Goal: Information Seeking & Learning: Learn about a topic

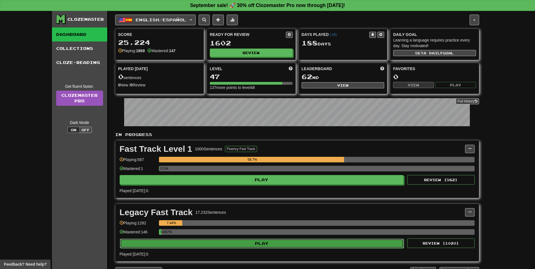
click at [258, 246] on button "Play" at bounding box center [262, 244] width 284 height 10
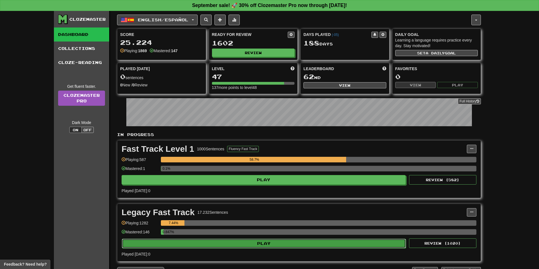
select select "**"
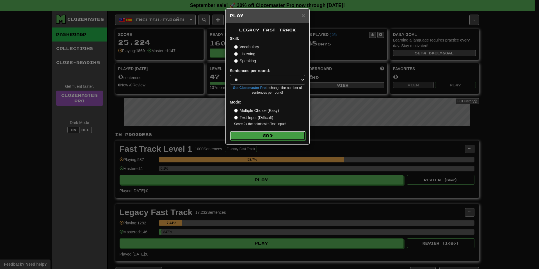
click at [271, 134] on span at bounding box center [271, 136] width 4 height 4
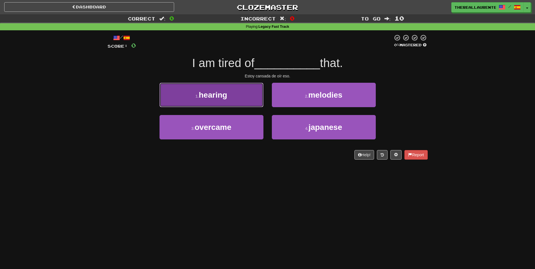
click at [228, 102] on button "1 . hearing" at bounding box center [212, 95] width 104 height 24
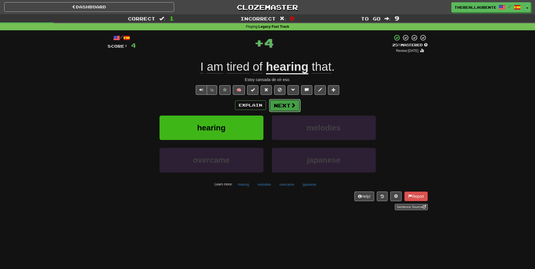
click at [288, 107] on button "Next" at bounding box center [284, 105] width 31 height 13
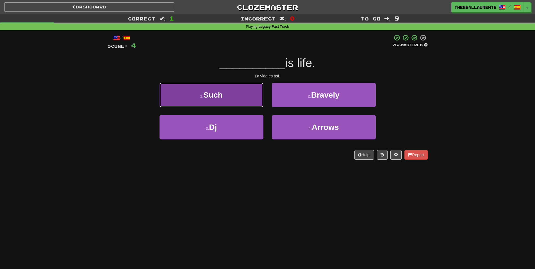
click at [240, 99] on button "1 . Such" at bounding box center [212, 95] width 104 height 24
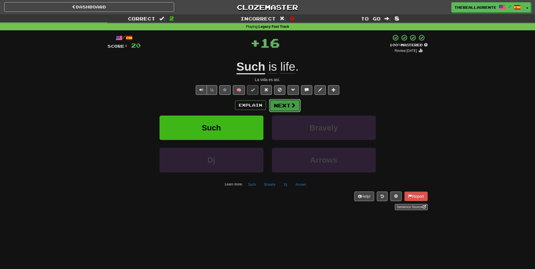
click at [290, 107] on button "Next" at bounding box center [284, 105] width 31 height 13
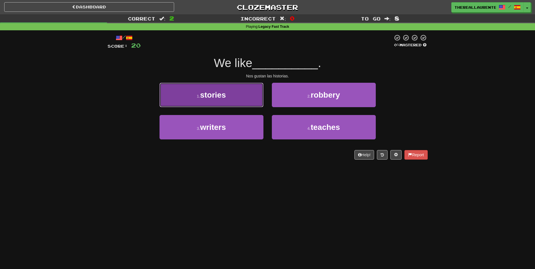
click at [226, 94] on span "stories" at bounding box center [213, 95] width 26 height 9
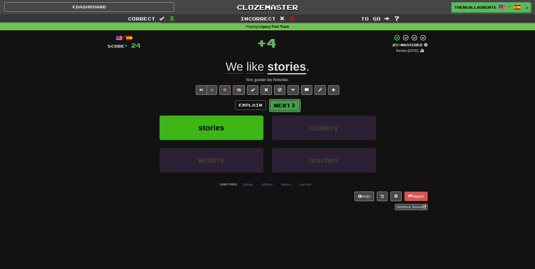
click at [285, 104] on button "Next" at bounding box center [284, 105] width 31 height 13
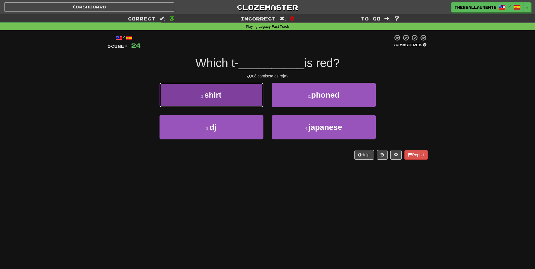
click at [227, 99] on button "1 . shirt" at bounding box center [212, 95] width 104 height 24
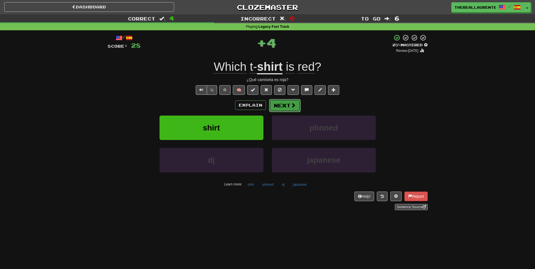
click at [289, 109] on button "Next" at bounding box center [284, 105] width 31 height 13
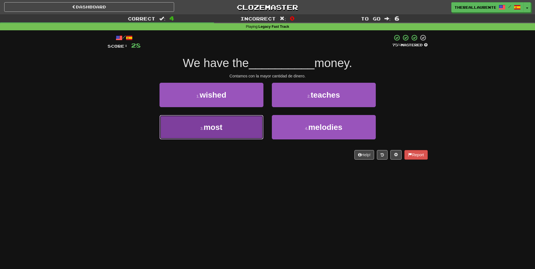
click at [238, 136] on button "3 . most" at bounding box center [212, 127] width 104 height 24
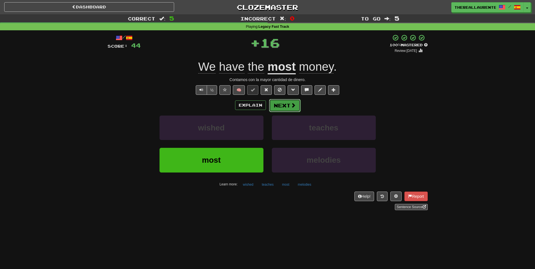
click at [289, 108] on button "Next" at bounding box center [284, 105] width 31 height 13
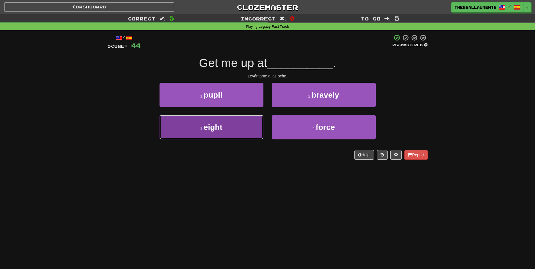
drag, startPoint x: 230, startPoint y: 132, endPoint x: 254, endPoint y: 125, distance: 25.0
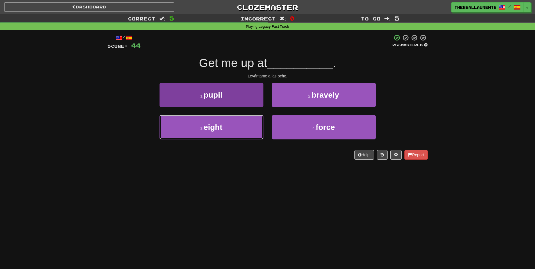
click at [231, 132] on button "3 . eight" at bounding box center [212, 127] width 104 height 24
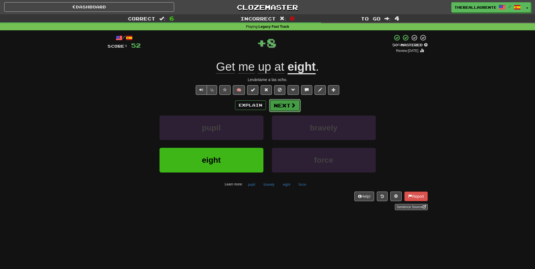
click at [292, 107] on span at bounding box center [293, 105] width 5 height 5
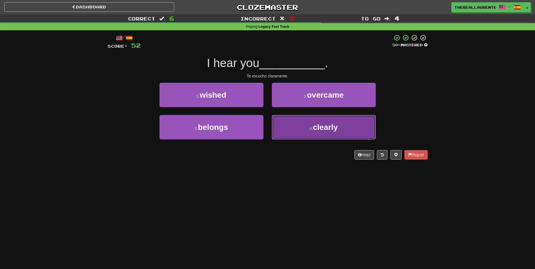
click at [321, 130] on span "clearly" at bounding box center [325, 127] width 25 height 9
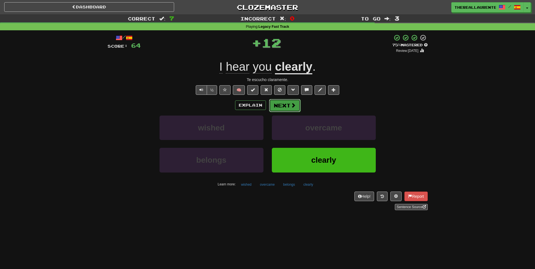
click at [294, 106] on span at bounding box center [293, 105] width 5 height 5
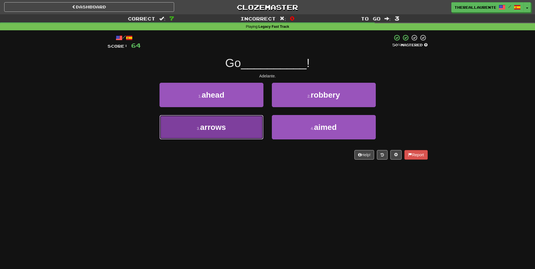
click at [232, 131] on button "3 . arrows" at bounding box center [212, 127] width 104 height 24
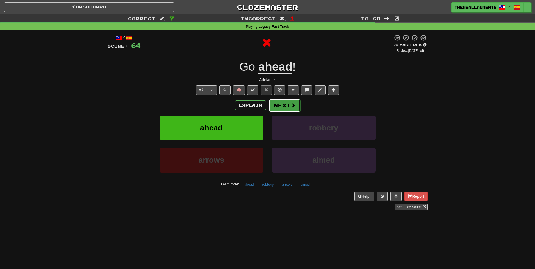
click at [290, 107] on button "Next" at bounding box center [284, 105] width 31 height 13
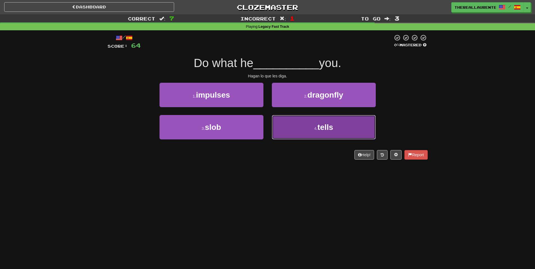
click at [316, 128] on small "4 ." at bounding box center [315, 128] width 3 height 4
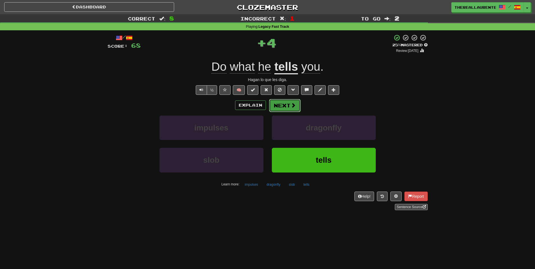
click at [287, 107] on button "Next" at bounding box center [284, 105] width 31 height 13
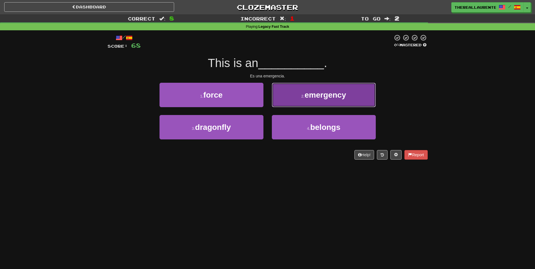
click at [315, 99] on span "emergency" at bounding box center [326, 95] width 42 height 9
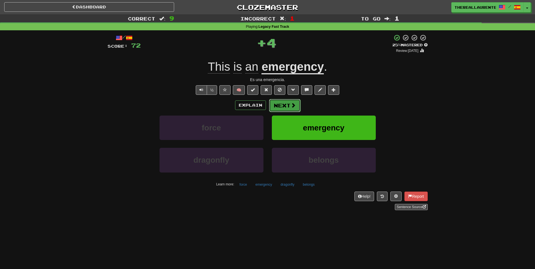
click at [281, 104] on button "Next" at bounding box center [284, 105] width 31 height 13
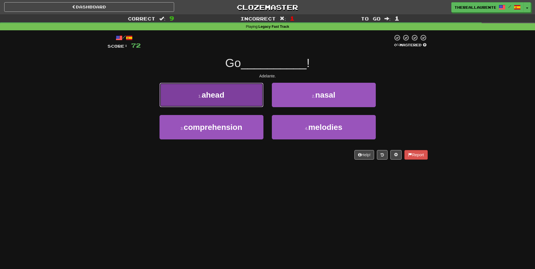
click at [233, 97] on button "1 . ahead" at bounding box center [212, 95] width 104 height 24
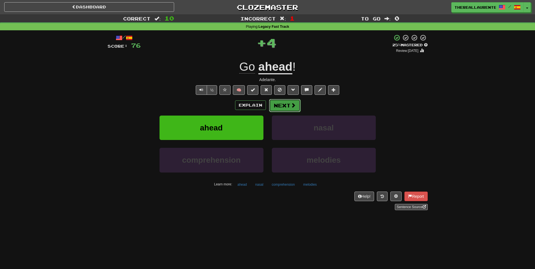
click at [291, 107] on span at bounding box center [293, 105] width 5 height 5
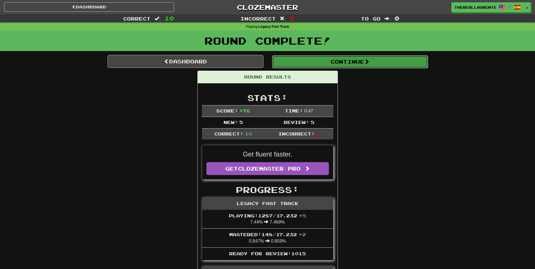
click at [366, 62] on button "Continue" at bounding box center [350, 61] width 156 height 13
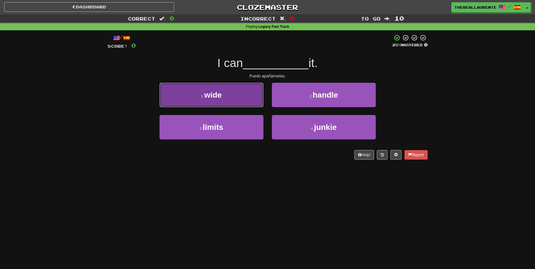
click at [233, 94] on button "1 . wide" at bounding box center [212, 95] width 104 height 24
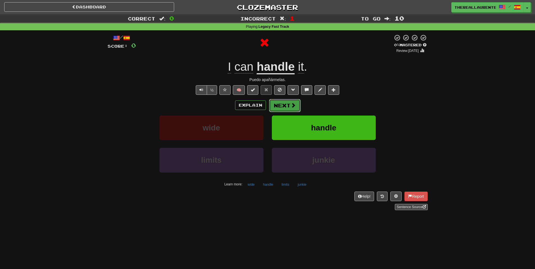
click at [294, 110] on button "Next" at bounding box center [284, 105] width 31 height 13
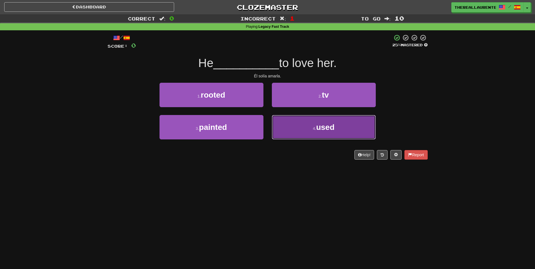
click at [318, 127] on span "used" at bounding box center [325, 127] width 18 height 9
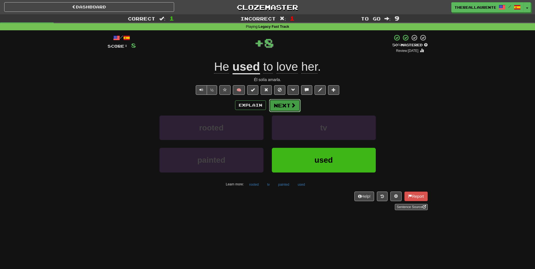
click at [292, 108] on span at bounding box center [293, 105] width 5 height 5
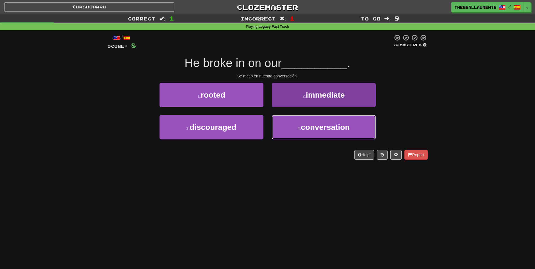
click at [322, 126] on span "conversation" at bounding box center [325, 127] width 49 height 9
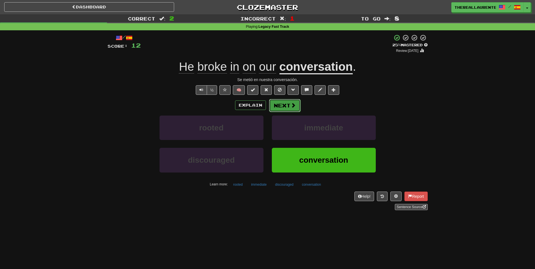
click at [291, 106] on span at bounding box center [293, 105] width 5 height 5
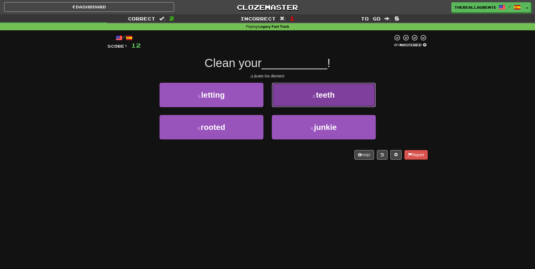
click at [309, 100] on button "2 . teeth" at bounding box center [324, 95] width 104 height 24
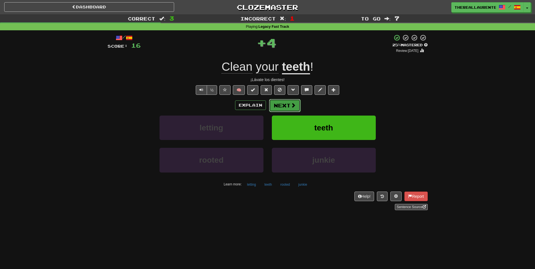
click at [294, 106] on span at bounding box center [293, 105] width 5 height 5
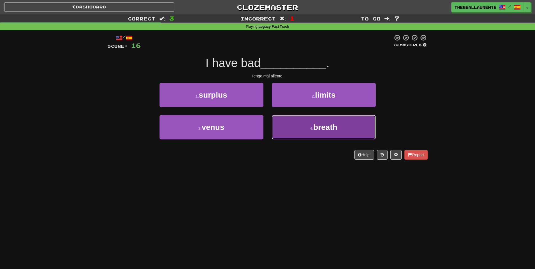
click at [305, 127] on button "4 . breath" at bounding box center [324, 127] width 104 height 24
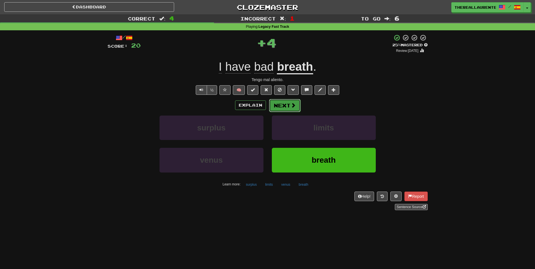
click at [289, 106] on button "Next" at bounding box center [284, 105] width 31 height 13
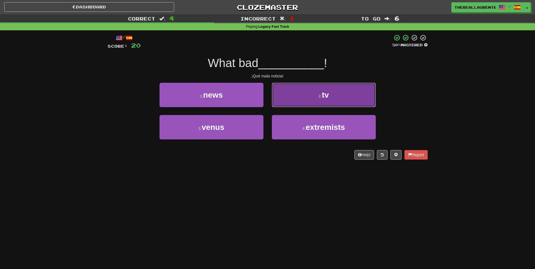
click at [307, 99] on button "2 . tv" at bounding box center [324, 95] width 104 height 24
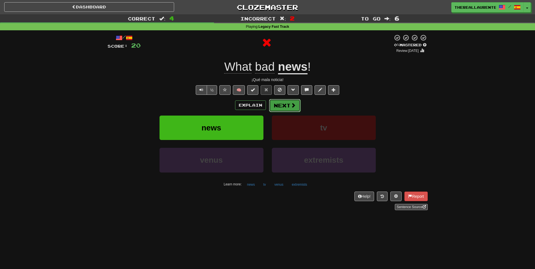
click at [289, 106] on button "Next" at bounding box center [284, 105] width 31 height 13
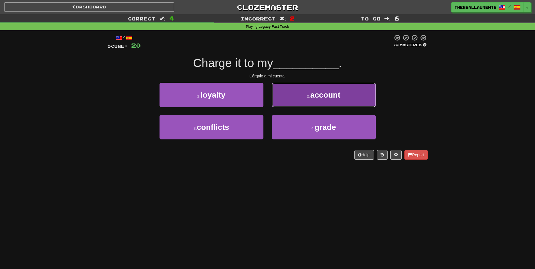
click at [316, 98] on span "account" at bounding box center [325, 95] width 30 height 9
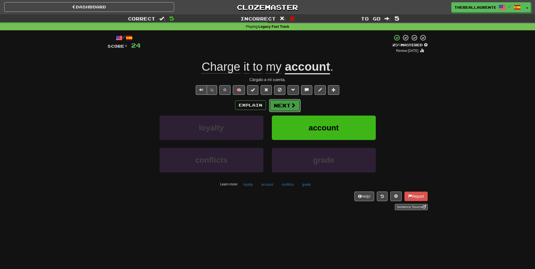
click at [291, 106] on span at bounding box center [293, 105] width 5 height 5
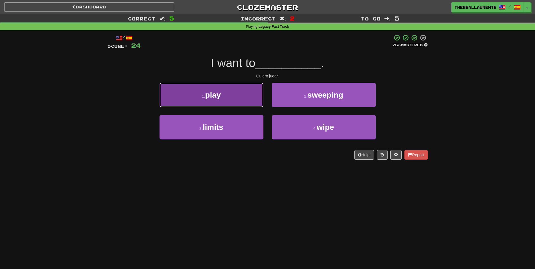
click at [218, 98] on span "play" at bounding box center [213, 95] width 16 height 9
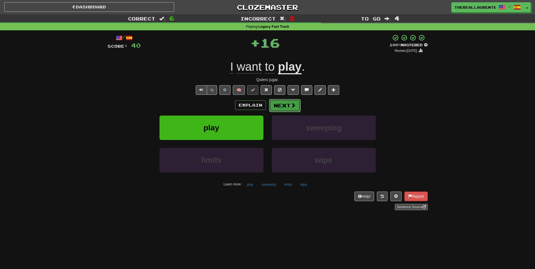
click at [289, 105] on button "Next" at bounding box center [284, 105] width 31 height 13
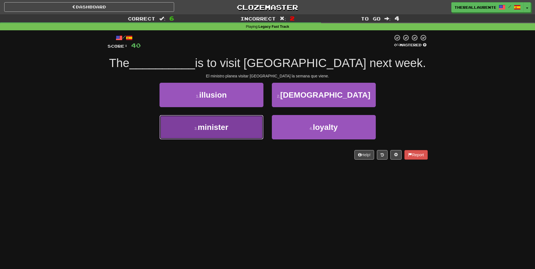
click at [238, 128] on button "3 . minister" at bounding box center [212, 127] width 104 height 24
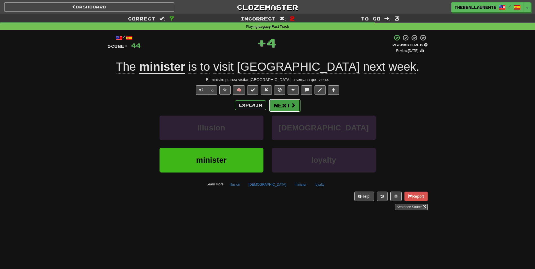
click at [291, 108] on span at bounding box center [293, 105] width 5 height 5
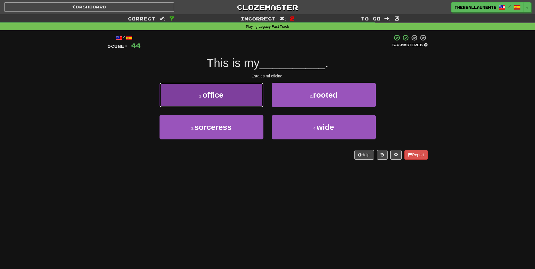
click at [235, 101] on button "1 . office" at bounding box center [212, 95] width 104 height 24
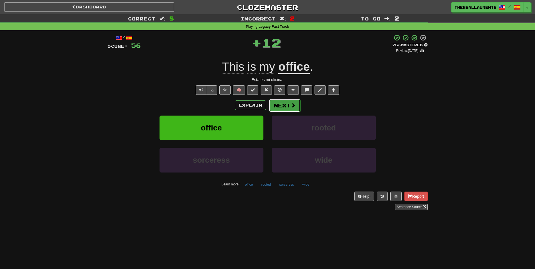
click at [292, 108] on span at bounding box center [293, 105] width 5 height 5
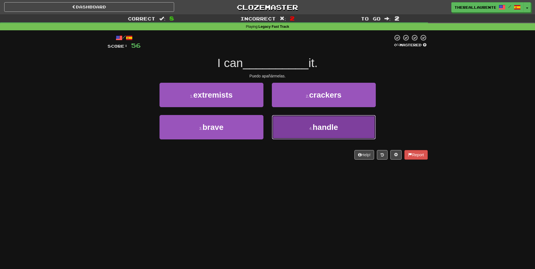
click at [324, 130] on span "handle" at bounding box center [325, 127] width 25 height 9
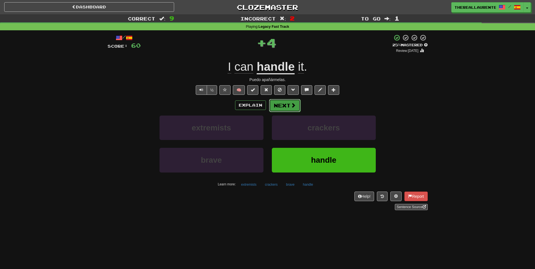
click at [286, 107] on button "Next" at bounding box center [284, 105] width 31 height 13
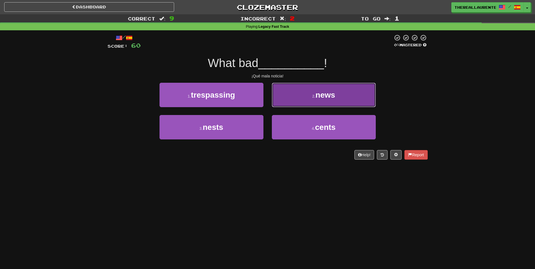
click at [307, 99] on button "2 . news" at bounding box center [324, 95] width 104 height 24
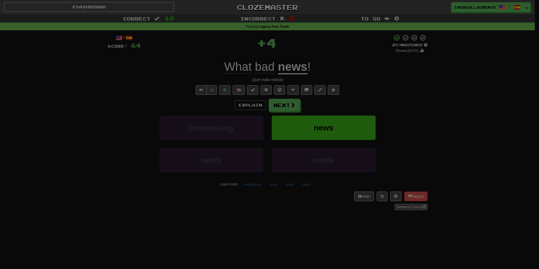
click at [287, 107] on body "Dashboard Clozemaster thereallaurente / Toggle Dropdown Dashboard Leaderboard A…" at bounding box center [269, 234] width 539 height 469
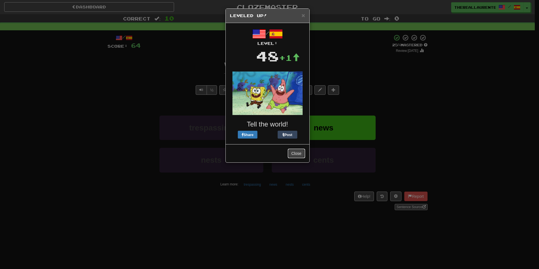
click at [295, 156] on button "Close" at bounding box center [296, 154] width 17 height 10
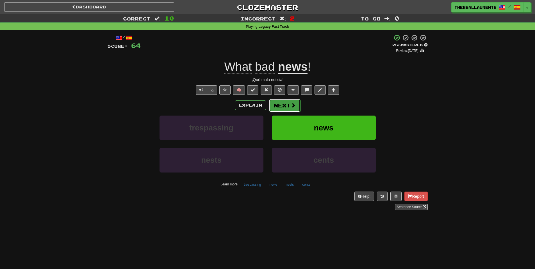
click at [289, 103] on button "Next" at bounding box center [284, 105] width 31 height 13
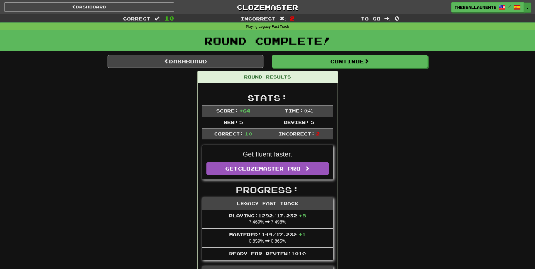
click at [526, 10] on button "Toggle Dropdown" at bounding box center [527, 8] width 7 height 10
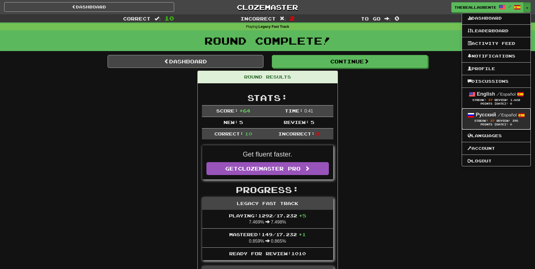
click at [489, 115] on strong "Русский" at bounding box center [486, 115] width 21 height 6
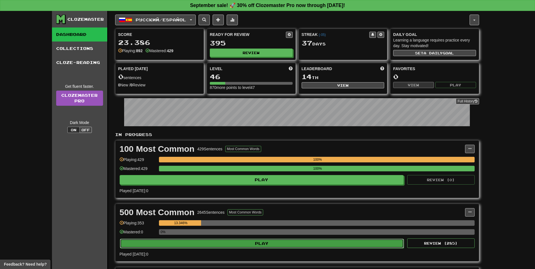
click at [207, 241] on button "Play" at bounding box center [262, 244] width 284 height 10
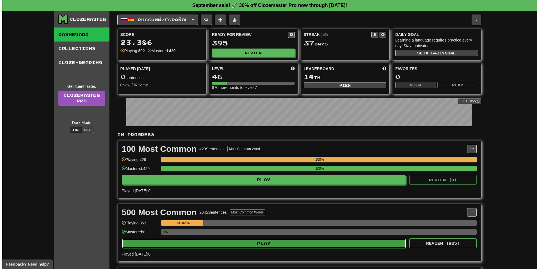
select select "**"
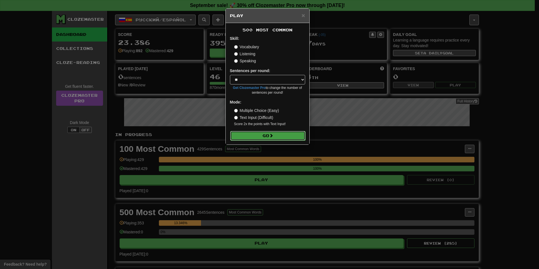
click at [260, 135] on button "Go" at bounding box center [267, 136] width 75 height 10
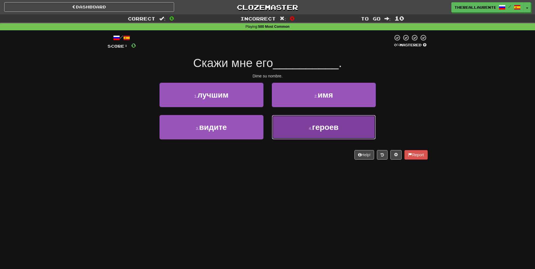
click at [302, 131] on button "4 . героев" at bounding box center [324, 127] width 104 height 24
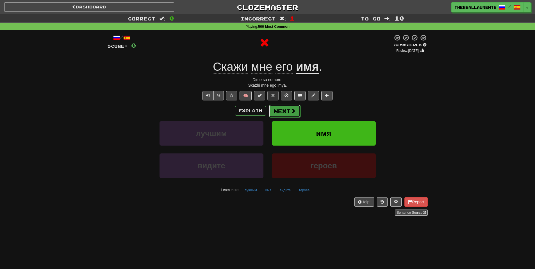
click at [285, 111] on button "Next" at bounding box center [284, 111] width 31 height 13
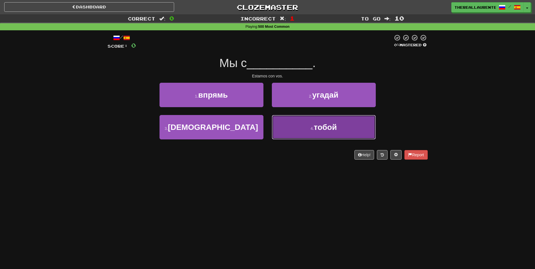
click at [311, 131] on small "4 ." at bounding box center [312, 128] width 3 height 4
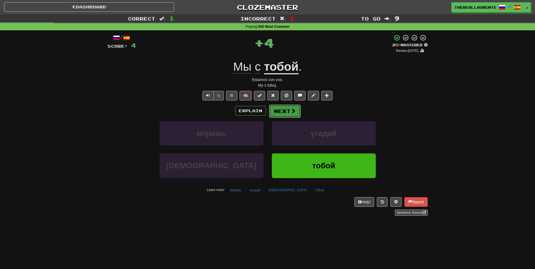
click at [286, 113] on button "Next" at bounding box center [284, 111] width 31 height 13
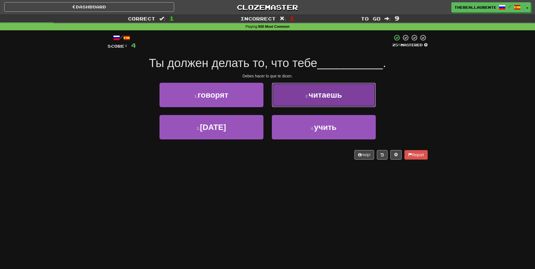
click at [330, 93] on span "читаешь" at bounding box center [325, 95] width 33 height 9
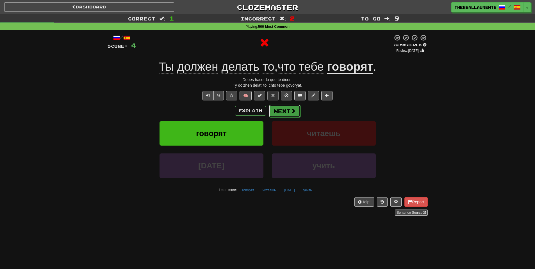
click at [287, 112] on button "Next" at bounding box center [284, 111] width 31 height 13
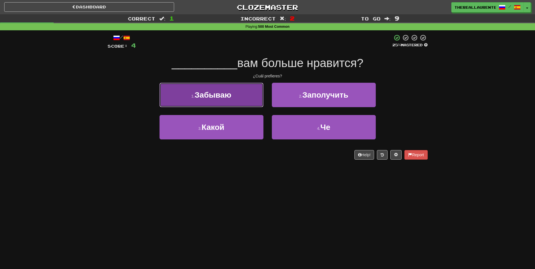
click at [248, 99] on button "1 . Забываю" at bounding box center [212, 95] width 104 height 24
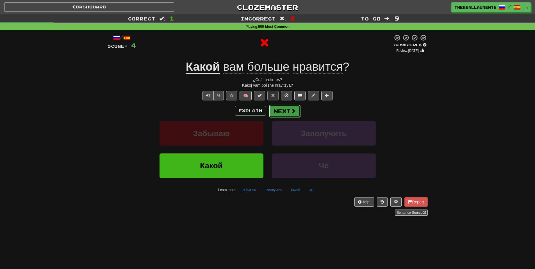
click at [288, 111] on button "Next" at bounding box center [284, 111] width 31 height 13
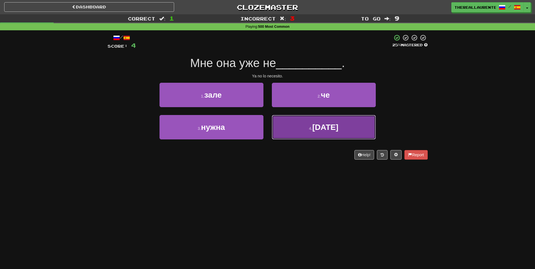
click at [312, 128] on small "4 ." at bounding box center [310, 128] width 3 height 4
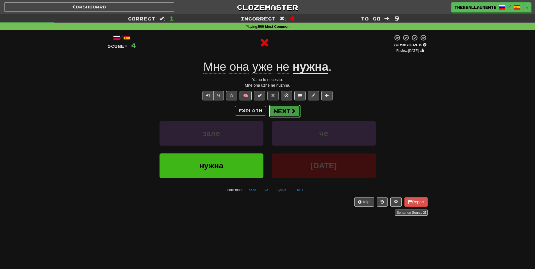
click at [285, 112] on button "Next" at bounding box center [284, 111] width 31 height 13
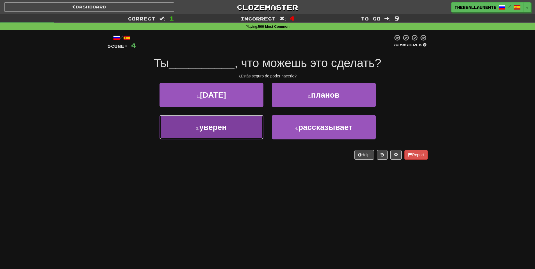
click at [231, 135] on button "3 . уверен" at bounding box center [212, 127] width 104 height 24
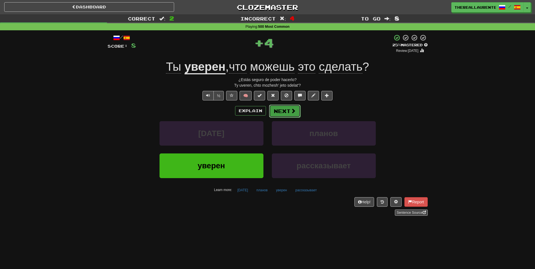
click at [289, 106] on button "Next" at bounding box center [284, 111] width 31 height 13
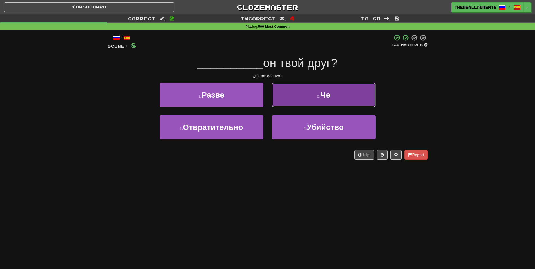
click at [320, 84] on button "2 . Че" at bounding box center [324, 95] width 104 height 24
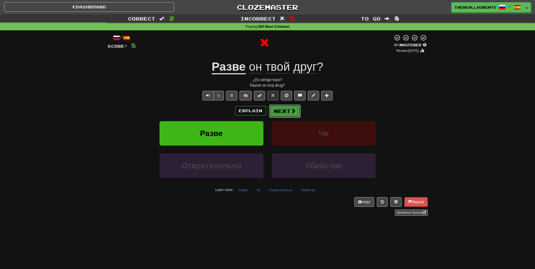
click at [283, 115] on button "Next" at bounding box center [284, 111] width 31 height 13
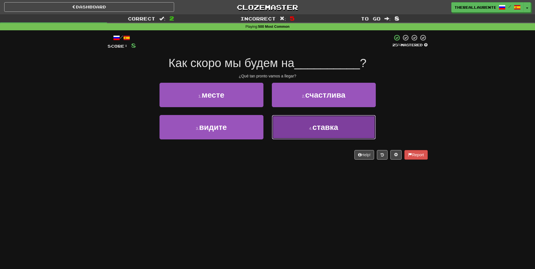
click at [323, 127] on span "ставка" at bounding box center [326, 127] width 26 height 9
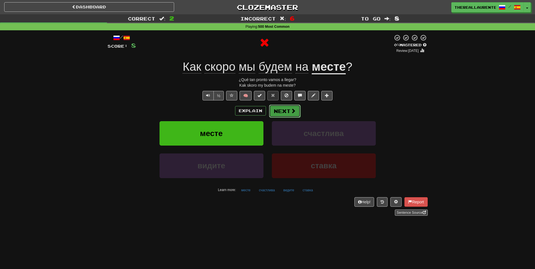
click at [287, 113] on button "Next" at bounding box center [284, 111] width 31 height 13
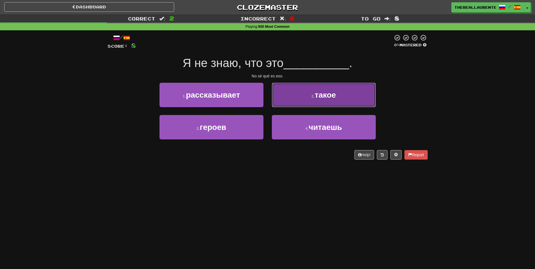
click at [321, 97] on span "такое" at bounding box center [325, 95] width 21 height 9
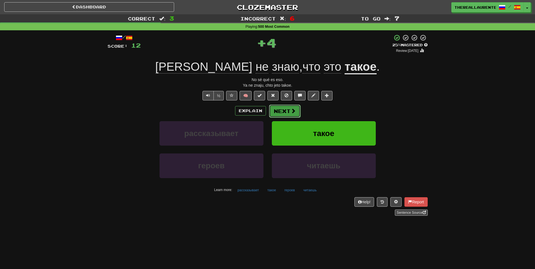
click at [285, 107] on button "Next" at bounding box center [284, 111] width 31 height 13
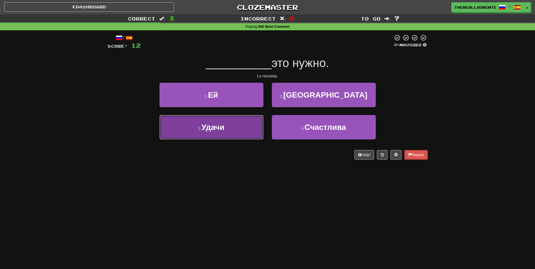
click at [221, 126] on span "Удачи" at bounding box center [212, 127] width 23 height 9
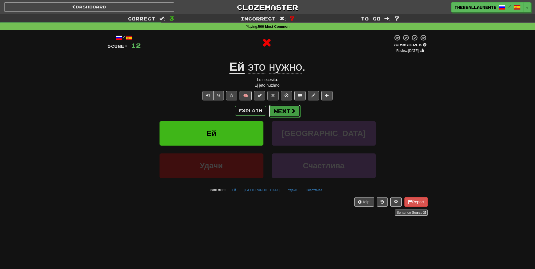
click at [286, 110] on button "Next" at bounding box center [284, 111] width 31 height 13
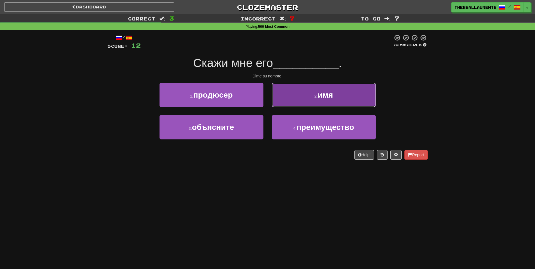
click at [309, 96] on button "2 . имя" at bounding box center [324, 95] width 104 height 24
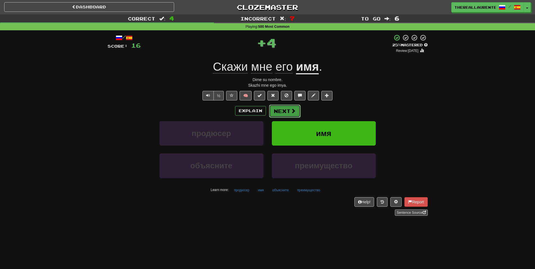
click at [285, 108] on button "Next" at bounding box center [284, 111] width 31 height 13
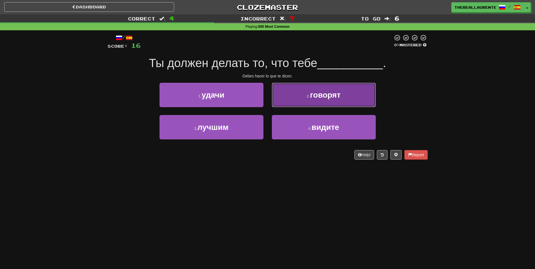
click at [335, 94] on span "говорят" at bounding box center [325, 95] width 31 height 9
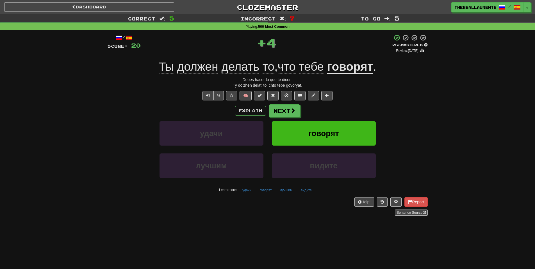
click at [300, 103] on div "/ Score: 20 + 4 25 % Mastered Review: 2025-09-21 Ты должен делать то , что тебе…" at bounding box center [268, 125] width 320 height 182
click at [298, 110] on button "Next" at bounding box center [284, 111] width 31 height 13
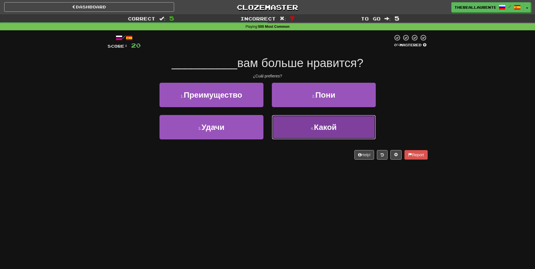
click at [319, 126] on span "Какой" at bounding box center [325, 127] width 23 height 9
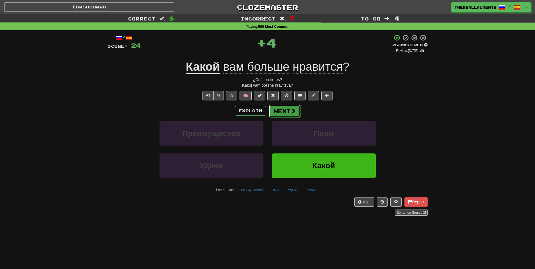
click at [284, 114] on button "Next" at bounding box center [284, 111] width 31 height 13
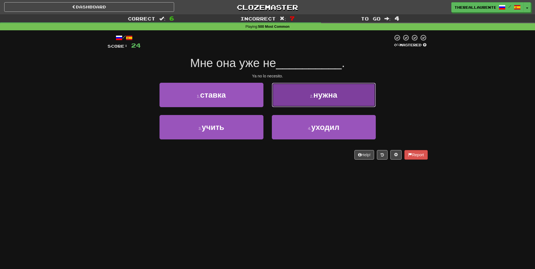
click at [328, 98] on span "нужна" at bounding box center [326, 95] width 24 height 9
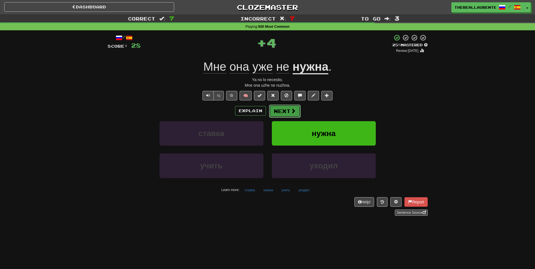
click at [289, 111] on button "Next" at bounding box center [284, 111] width 31 height 13
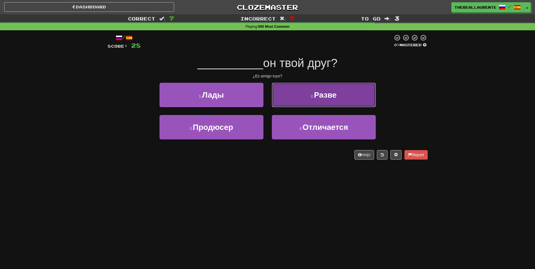
click at [318, 94] on span "Разве" at bounding box center [325, 95] width 23 height 9
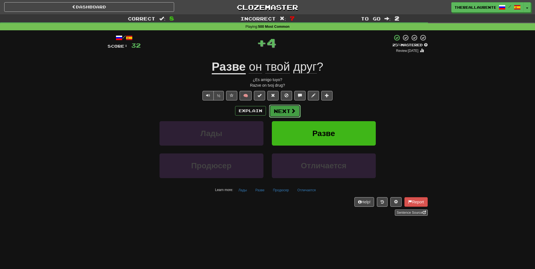
click at [281, 109] on button "Next" at bounding box center [284, 111] width 31 height 13
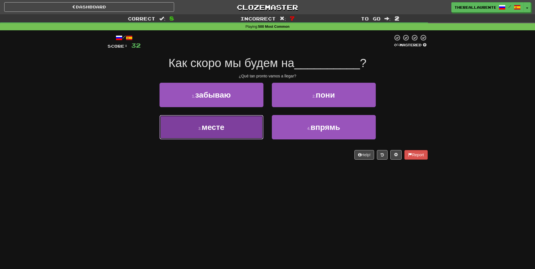
click at [231, 128] on button "3 . месте" at bounding box center [212, 127] width 104 height 24
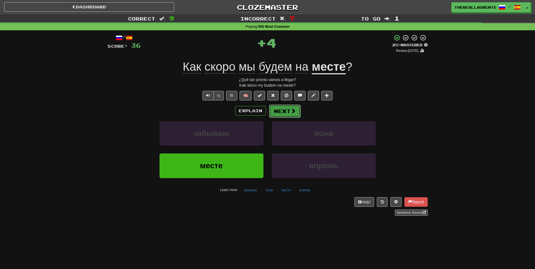
click at [285, 112] on button "Next" at bounding box center [284, 111] width 31 height 13
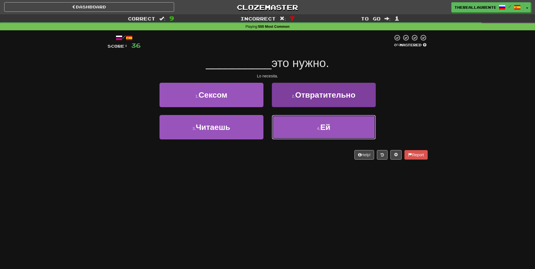
drag, startPoint x: 345, startPoint y: 130, endPoint x: 301, endPoint y: 125, distance: 44.3
click at [343, 130] on button "4 . Ей" at bounding box center [324, 127] width 104 height 24
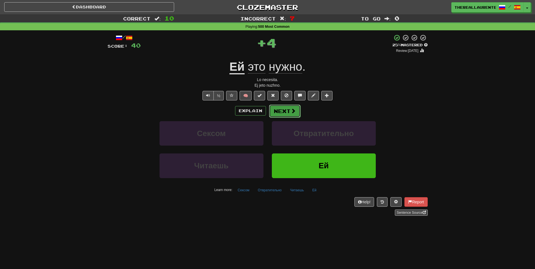
click at [280, 112] on button "Next" at bounding box center [284, 111] width 31 height 13
